Goal: Information Seeking & Learning: Learn about a topic

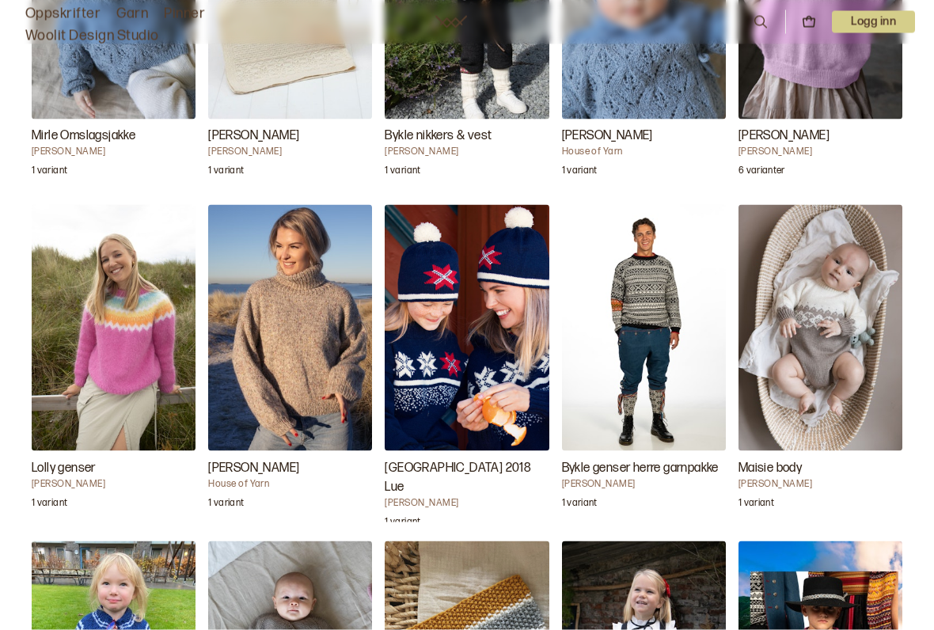
scroll to position [4113, 0]
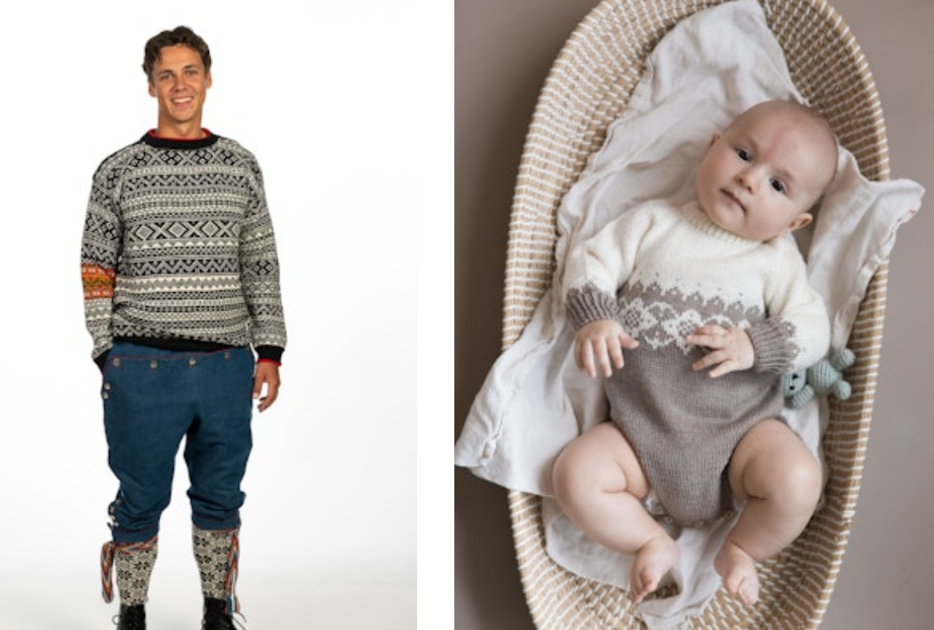
click at [739, 203] on img "Maisie body" at bounding box center [821, 326] width 164 height 246
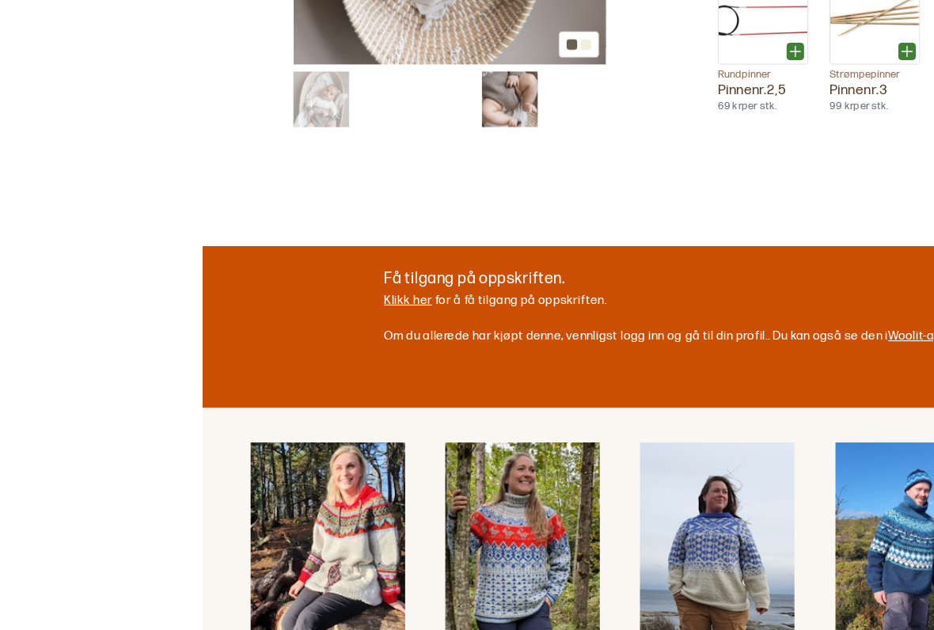
scroll to position [583, 0]
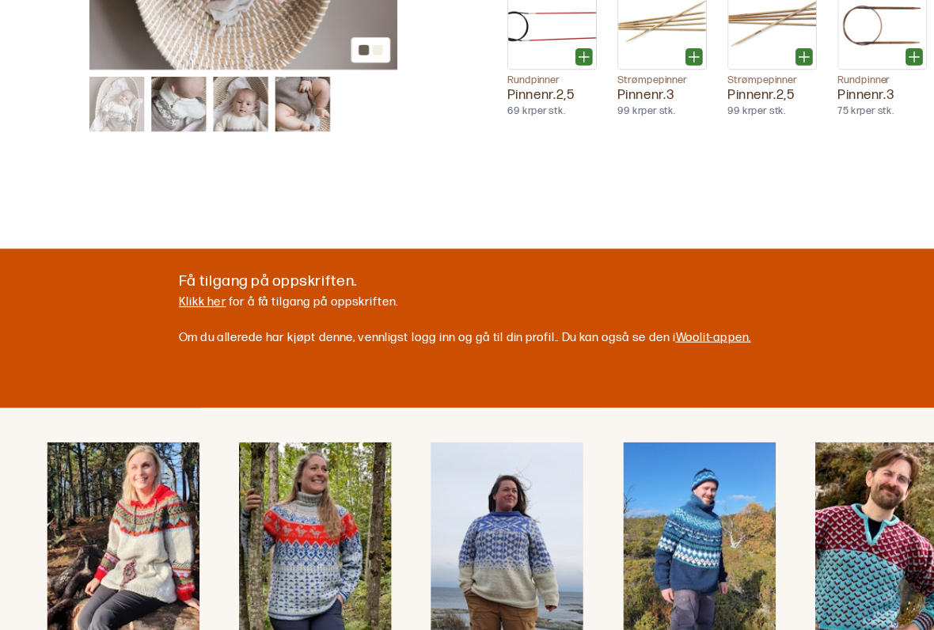
click at [189, 321] on link "Klikk her" at bounding box center [187, 327] width 44 height 13
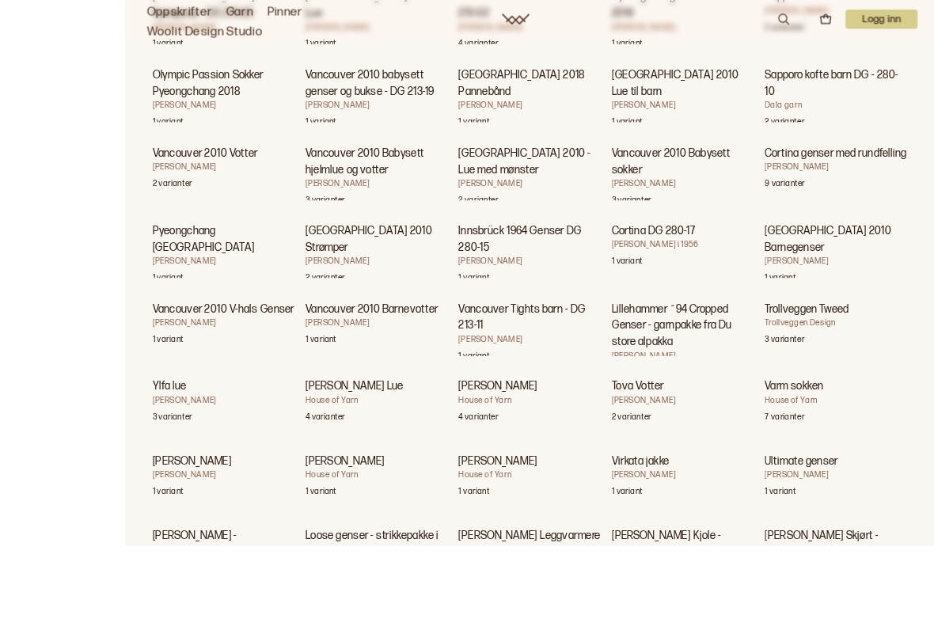
scroll to position [19656, 0]
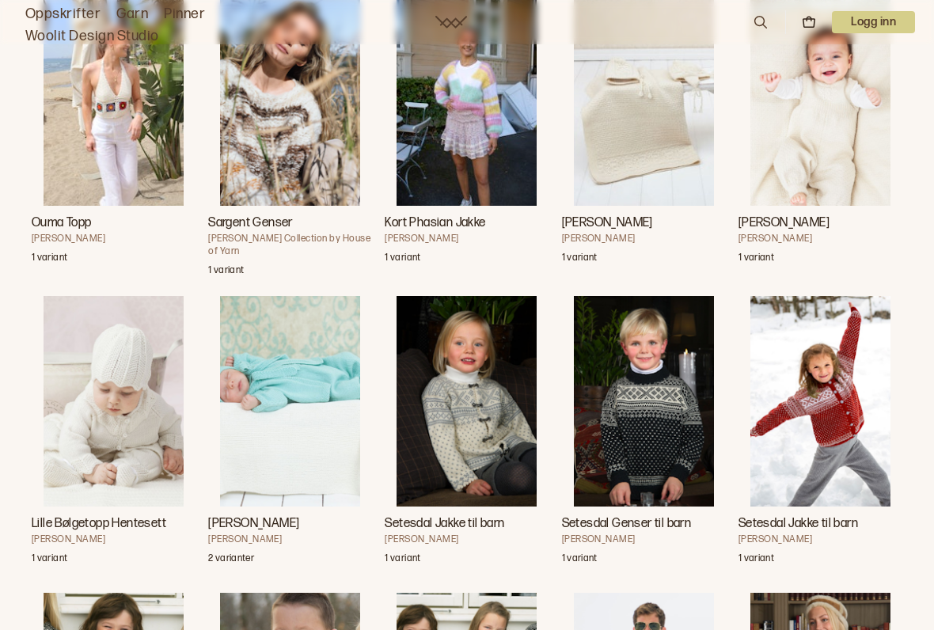
click at [291, 371] on img "Fredrik Babysett" at bounding box center [290, 401] width 140 height 211
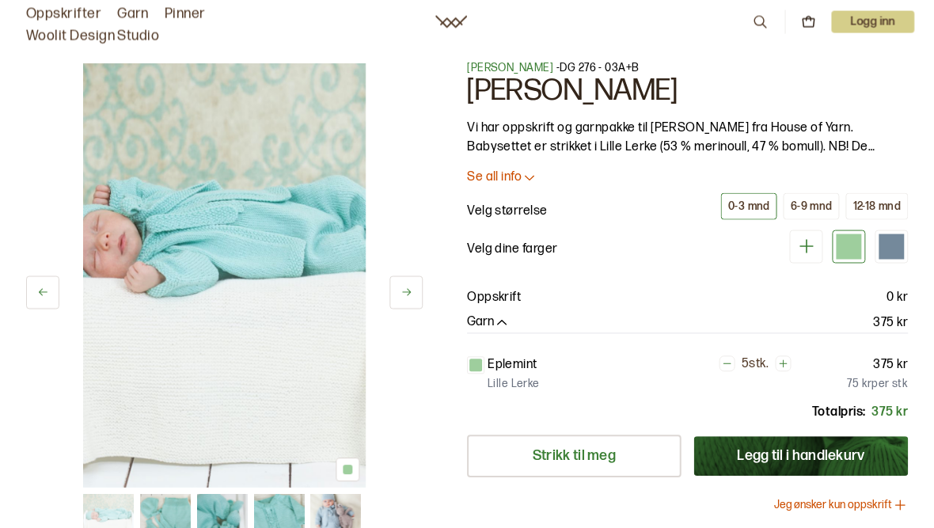
scroll to position [4, 0]
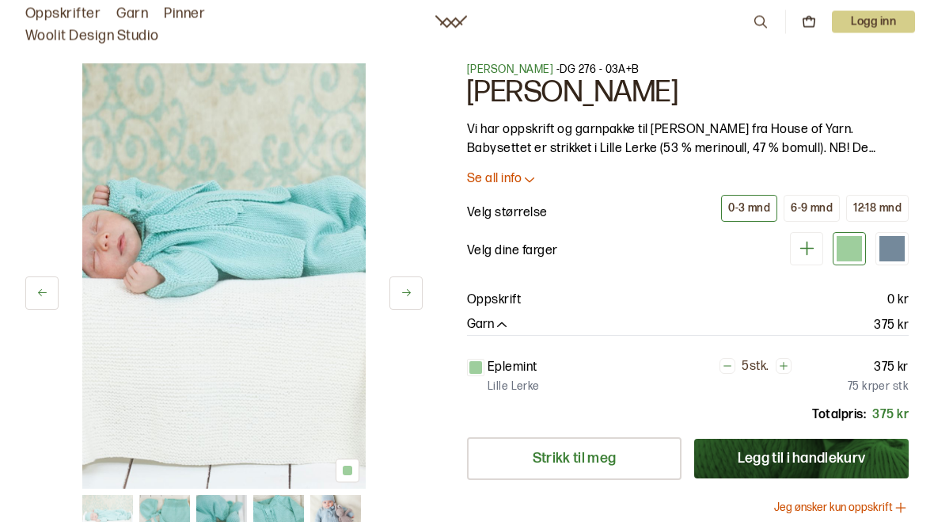
click at [544, 180] on button "Se all info" at bounding box center [688, 180] width 442 height 17
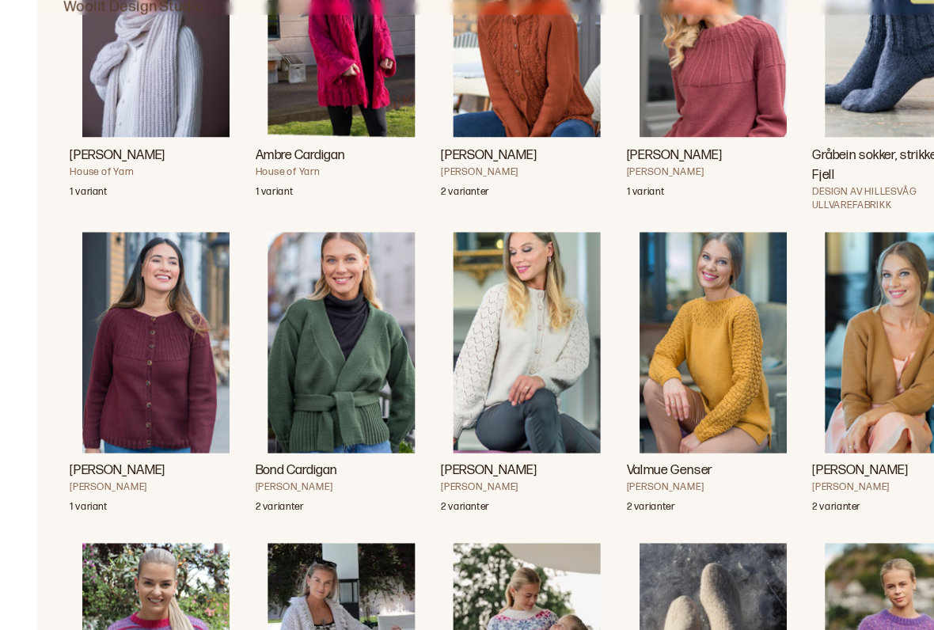
scroll to position [30854, 0]
